Goal: Check status: Check status

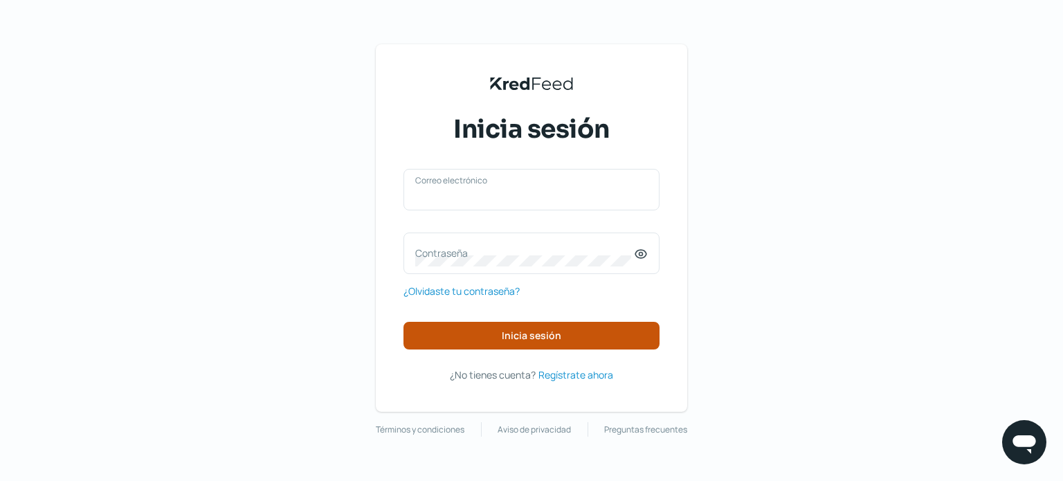
type input "naim@rocket.la"
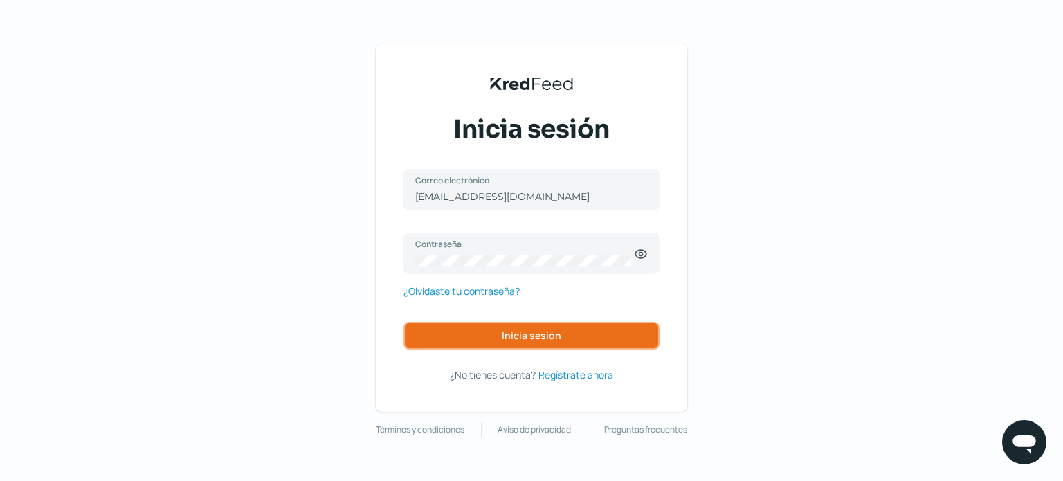
click at [514, 343] on button "Inicia sesión" at bounding box center [531, 336] width 256 height 28
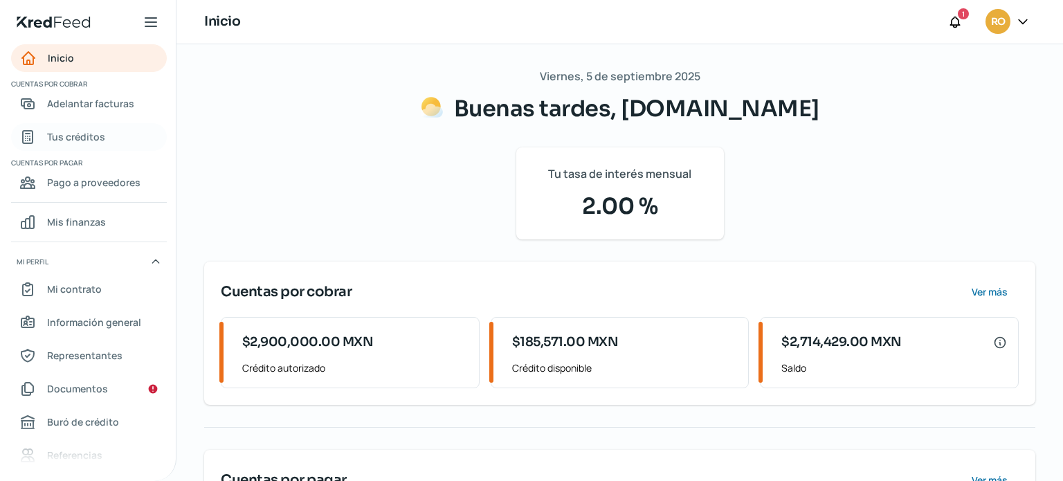
click at [96, 141] on span "Tus créditos" at bounding box center [76, 136] width 58 height 17
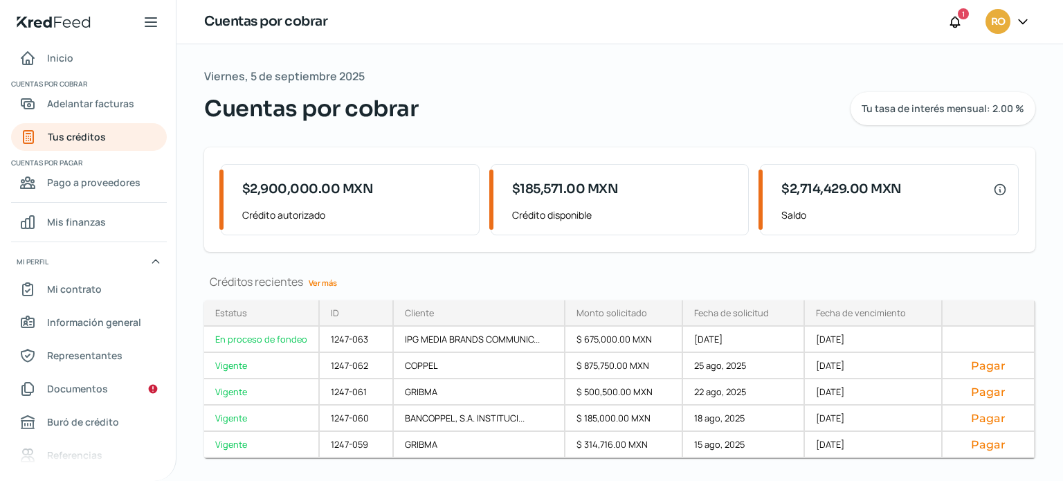
click at [336, 277] on link "Ver más" at bounding box center [322, 282] width 39 height 21
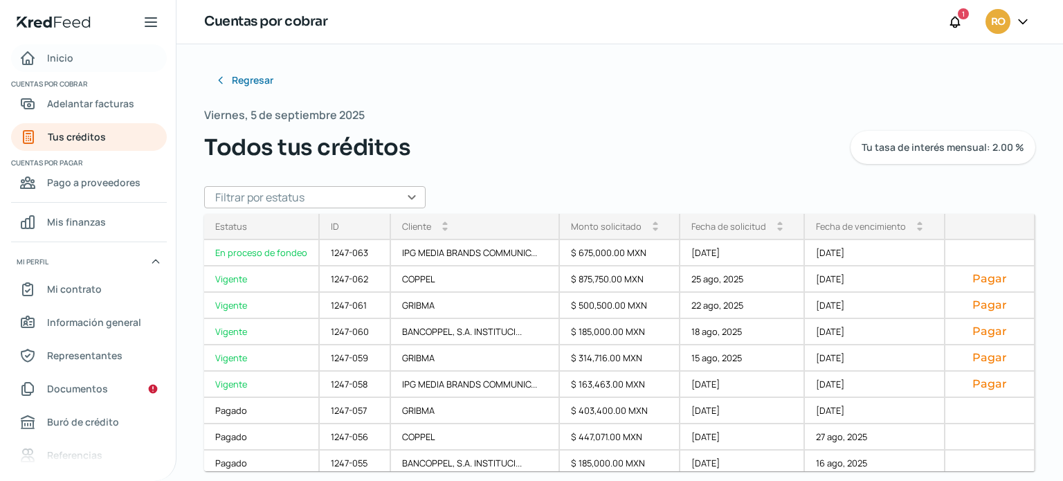
click at [59, 61] on span "Inicio" at bounding box center [60, 57] width 26 height 17
